Goal: Information Seeking & Learning: Find specific page/section

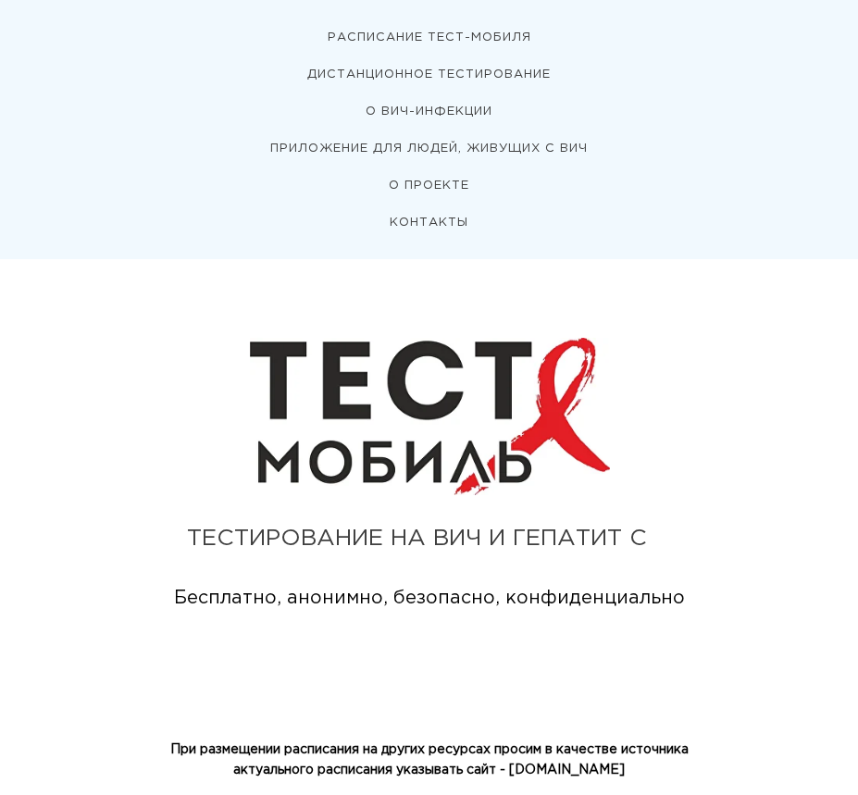
scroll to position [648, 0]
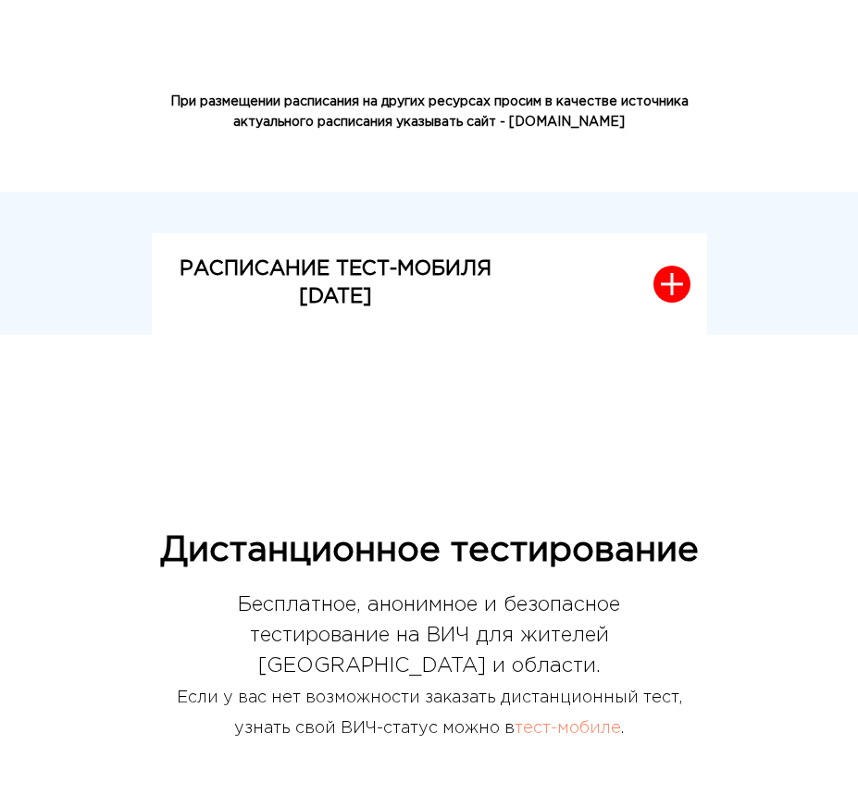
click at [676, 285] on icon "button" at bounding box center [672, 284] width 22 height 22
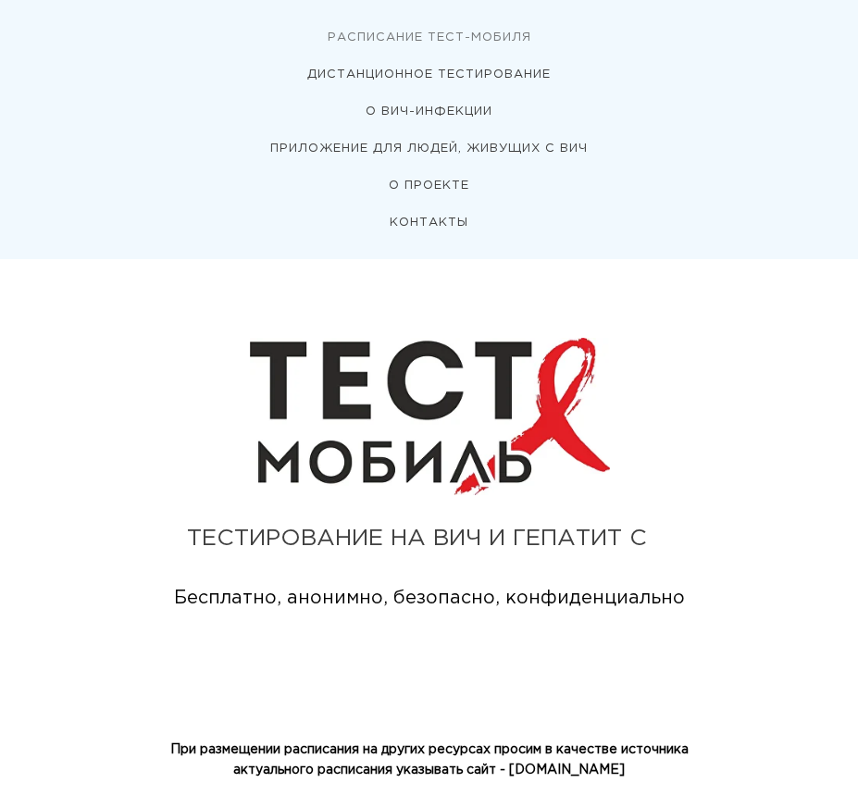
scroll to position [648, 0]
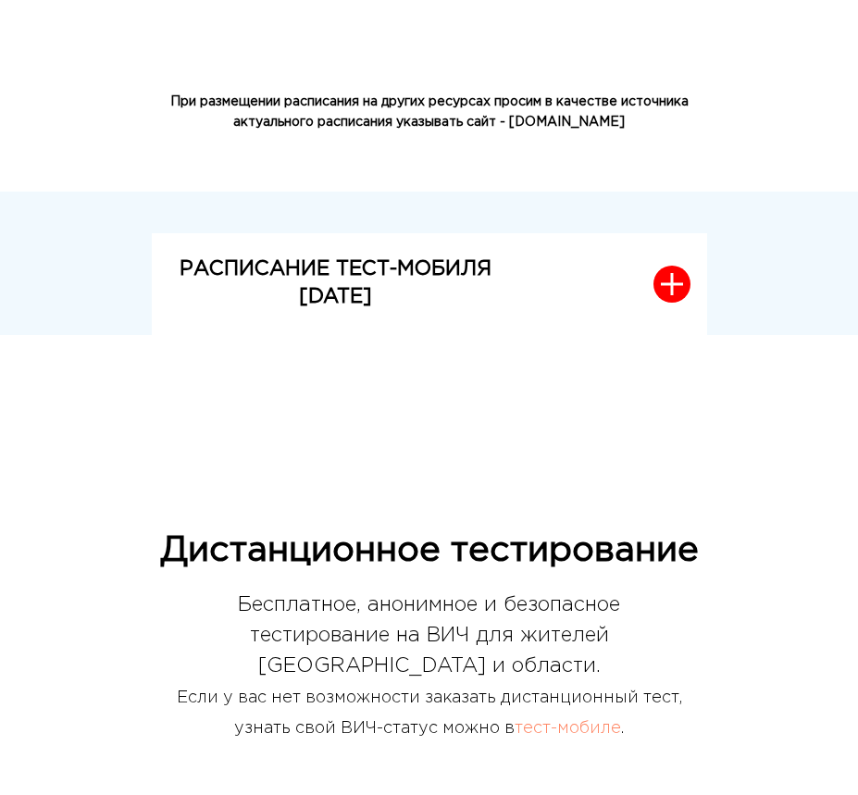
click at [680, 295] on icon "button" at bounding box center [672, 284] width 22 height 22
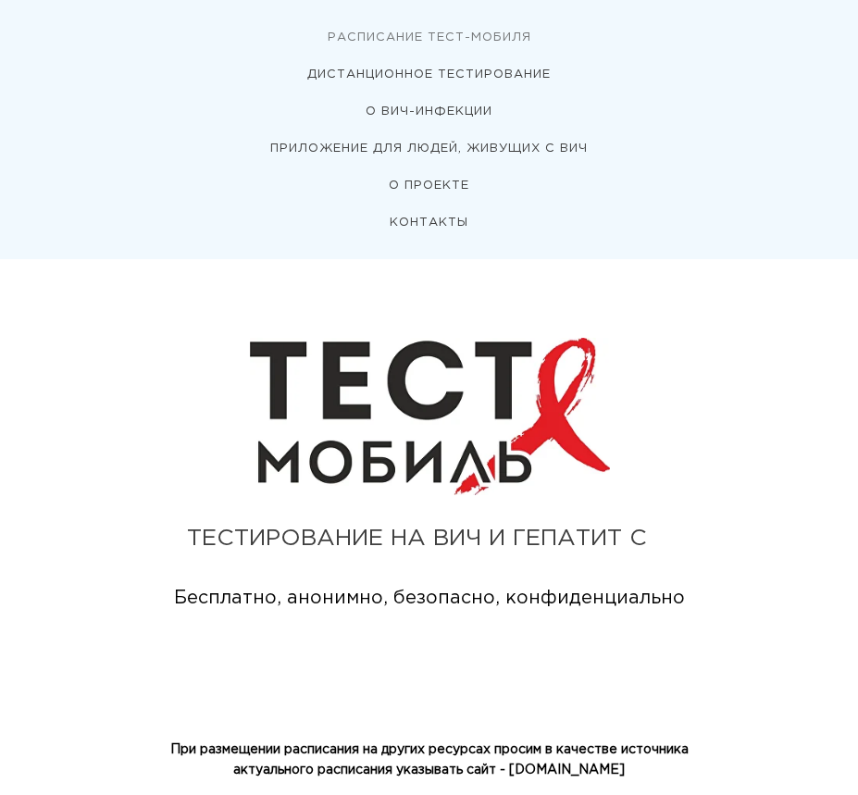
scroll to position [648, 0]
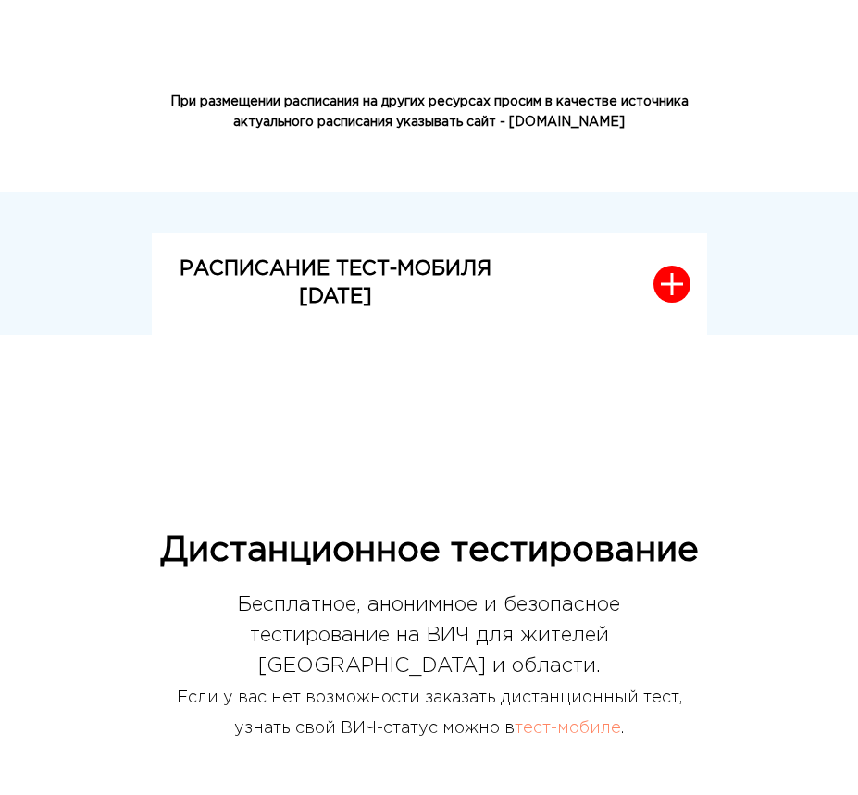
click at [628, 308] on button "РАСПИСАНИЕ ТЕСТ-МОБИЛЯ [DATE]" at bounding box center [429, 283] width 555 height 101
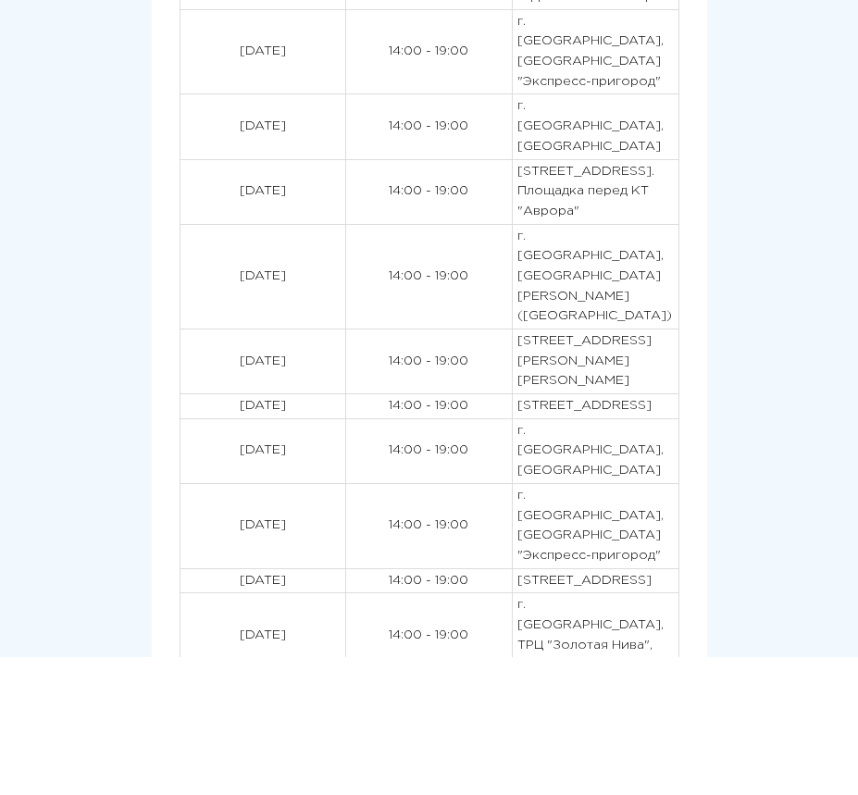
scroll to position [1388, 0]
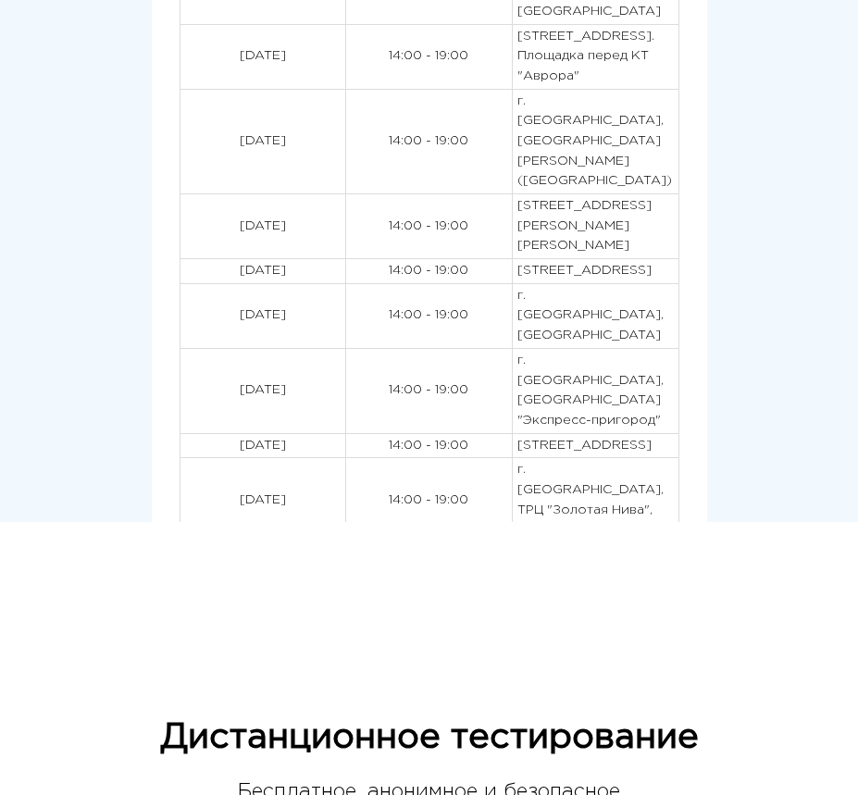
click at [678, 432] on table "[DATE] 14:00 - 19:00 [STREET_ADDRESS][PERSON_NAME] ([GEOGRAPHIC_DATA]) [DATE] 1…" at bounding box center [430, 69] width 500 height 949
